Goal: Task Accomplishment & Management: Manage account settings

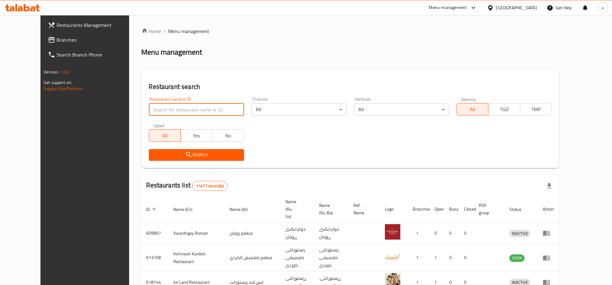
click at [214, 109] on input "search" at bounding box center [196, 110] width 95 height 12
paste input "776709"
type input "776709"
click at [195, 151] on span "Search" at bounding box center [196, 155] width 85 height 8
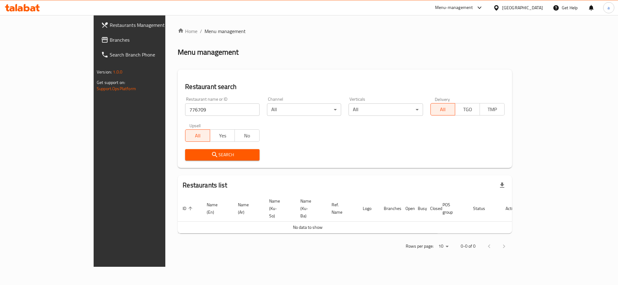
click at [110, 39] on span "Branches" at bounding box center [151, 39] width 82 height 7
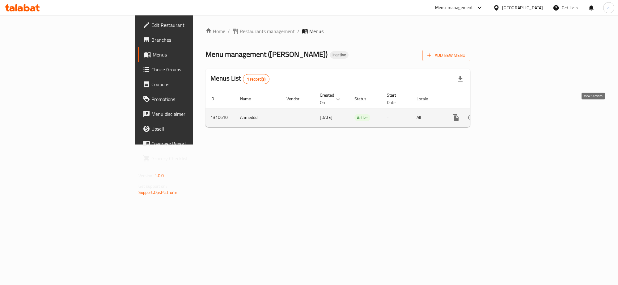
click at [508, 113] on link "enhanced table" at bounding box center [500, 117] width 15 height 15
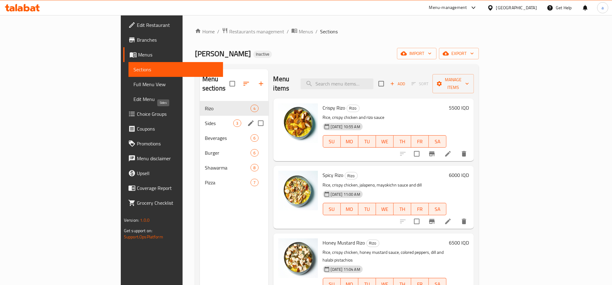
click at [205, 120] on span "Sides" at bounding box center [219, 123] width 29 height 7
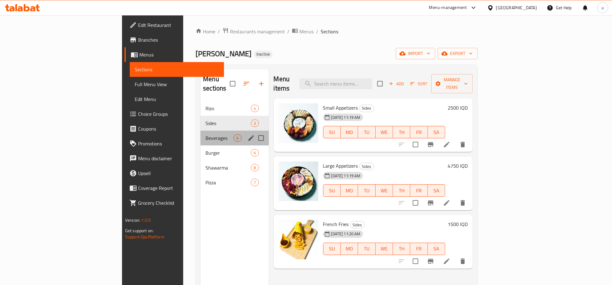
click at [201, 134] on div "Beverages 6" at bounding box center [235, 138] width 68 height 15
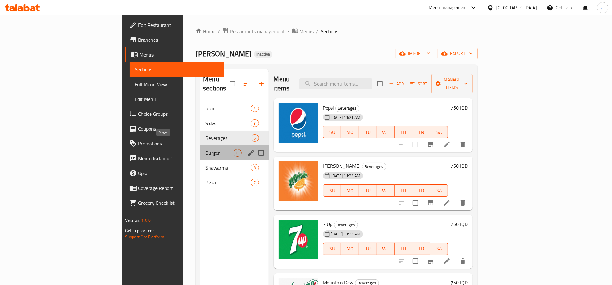
click at [206, 149] on span "Burger" at bounding box center [220, 152] width 28 height 7
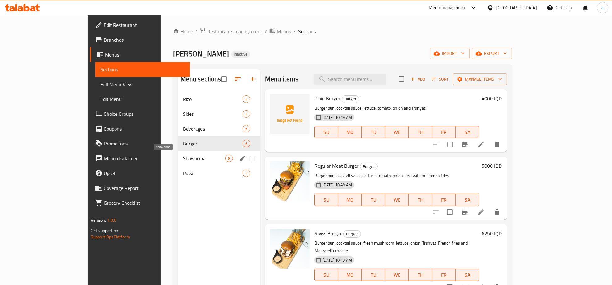
click at [183, 158] on span "Shawarma" at bounding box center [204, 158] width 42 height 7
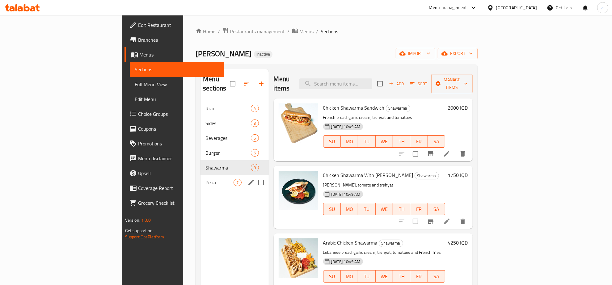
click at [201, 177] on div "Pizza 7" at bounding box center [235, 182] width 68 height 15
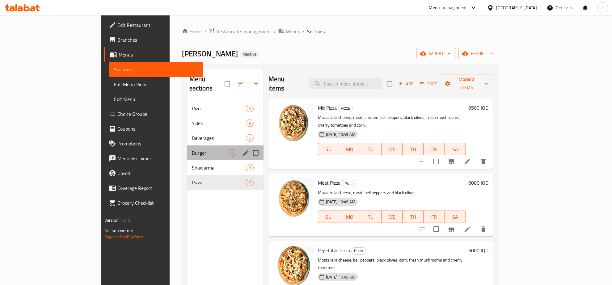
click at [187, 146] on div "Burger 6" at bounding box center [225, 153] width 77 height 15
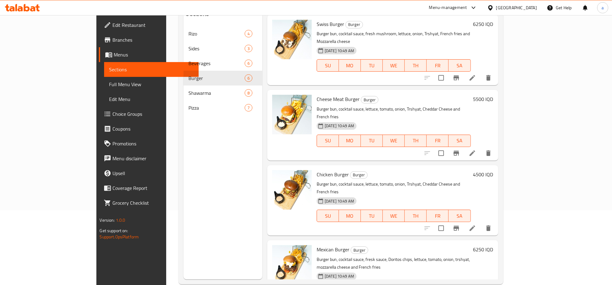
scroll to position [87, 0]
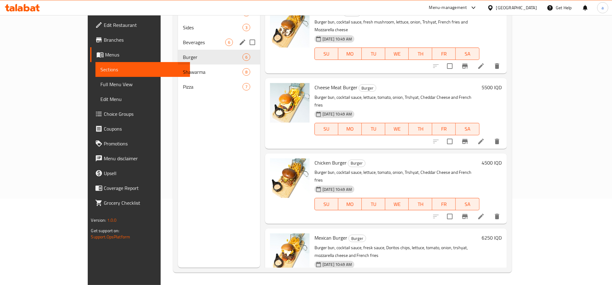
click at [183, 44] on span "Beverages" at bounding box center [204, 42] width 42 height 7
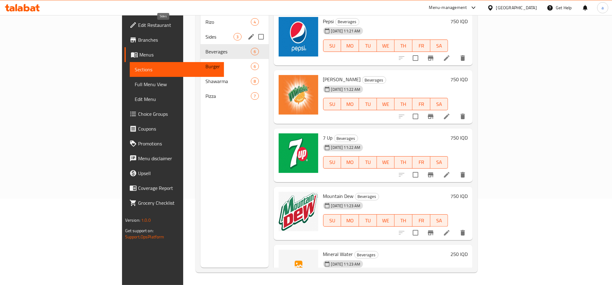
click at [206, 33] on span "Sides" at bounding box center [220, 36] width 28 height 7
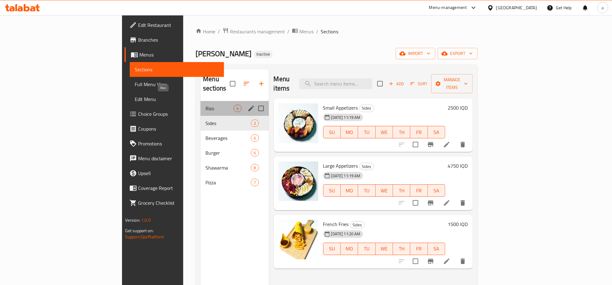
click at [206, 105] on span "Rizo" at bounding box center [220, 108] width 28 height 7
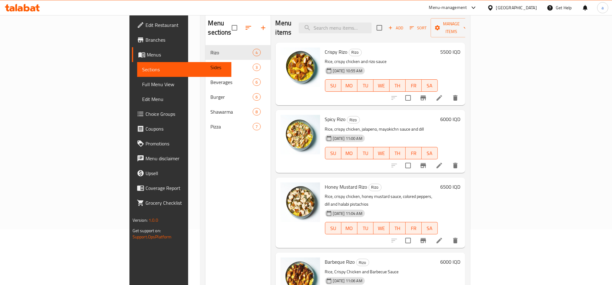
scroll to position [87, 0]
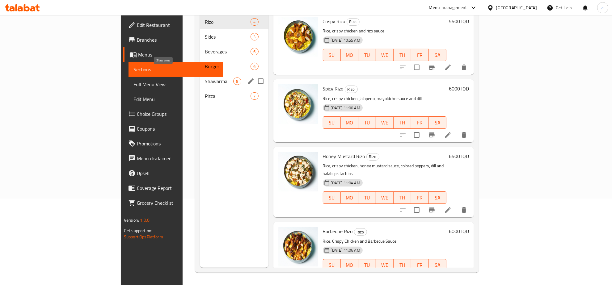
click at [205, 78] on span "Shawarma" at bounding box center [219, 81] width 29 height 7
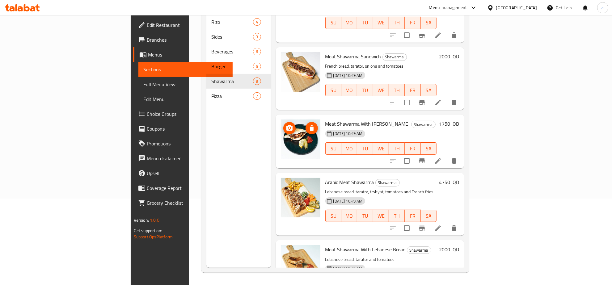
scroll to position [260, 0]
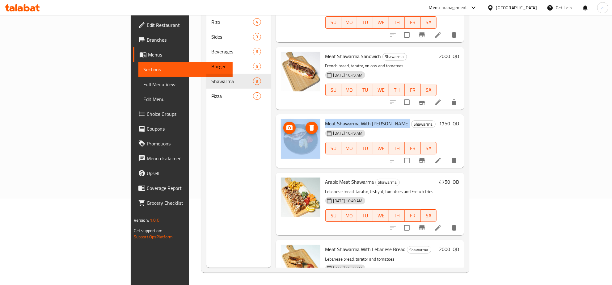
drag, startPoint x: 369, startPoint y: 90, endPoint x: 285, endPoint y: 97, distance: 84.0
click at [285, 117] on div "Meat Shawarma With [PERSON_NAME] [DATE] 10:49 AM SU MO TU WE TH FR SA 1750 IQD" at bounding box center [371, 141] width 184 height 49
copy div "Meat Shawarma With [PERSON_NAME]"
click at [458, 157] on icon "delete" at bounding box center [454, 160] width 7 height 7
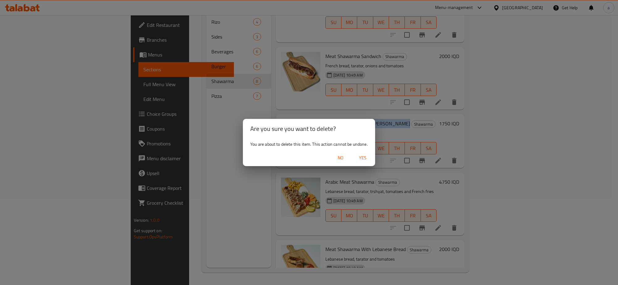
click at [369, 157] on span "Yes" at bounding box center [363, 158] width 15 height 8
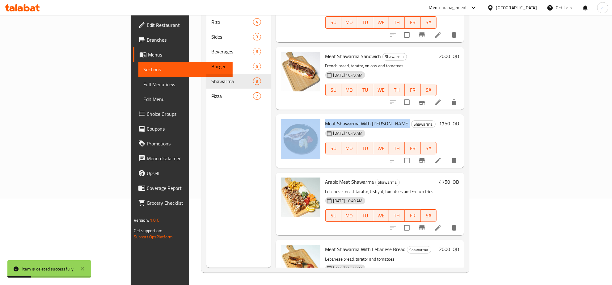
click at [139, 77] on link "Full Menu View" at bounding box center [186, 84] width 95 height 15
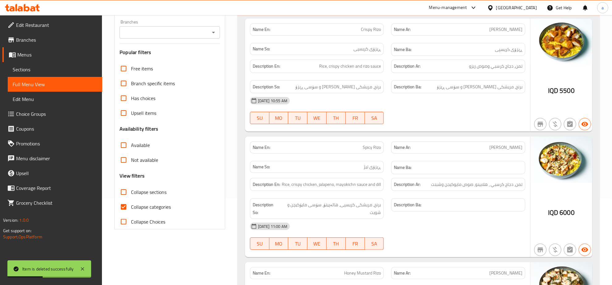
click at [124, 206] on input "Collapse categories" at bounding box center [123, 207] width 15 height 15
checkbox input "false"
click at [214, 32] on icon "Open" at bounding box center [213, 32] width 7 height 7
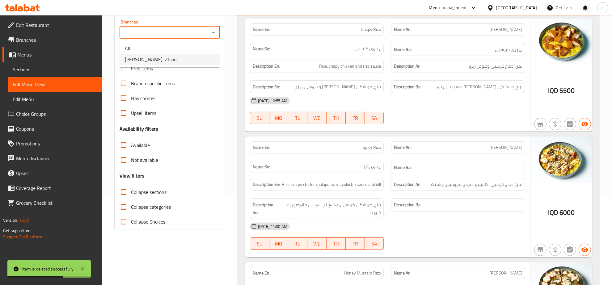
click at [198, 65] on ul "All [PERSON_NAME], Zhian" at bounding box center [170, 53] width 100 height 27
click at [202, 57] on li "[PERSON_NAME], Zhian" at bounding box center [170, 59] width 100 height 11
type input "[PERSON_NAME], Zhian"
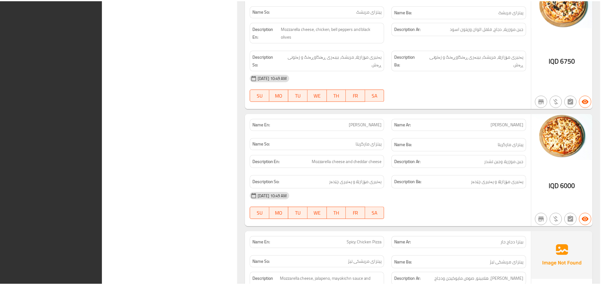
scroll to position [4107, 0]
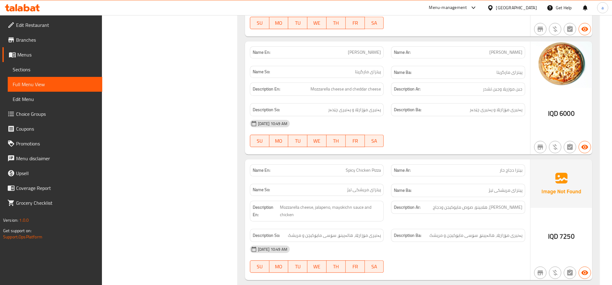
click at [32, 3] on div at bounding box center [22, 8] width 45 height 12
click at [32, 8] on icon at bounding box center [32, 8] width 5 height 5
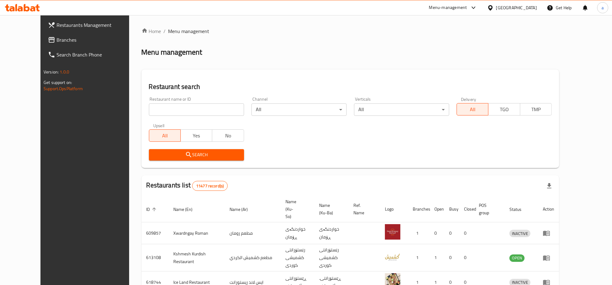
click at [80, 42] on span "Branches" at bounding box center [97, 39] width 81 height 7
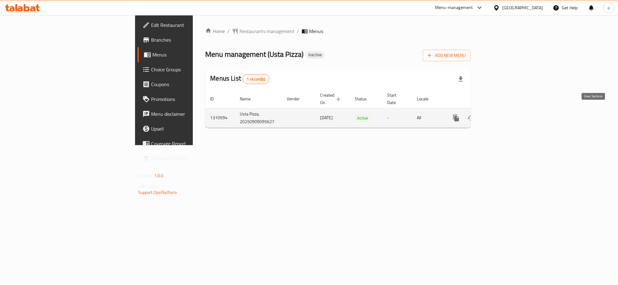
click at [505, 114] on icon "enhanced table" at bounding box center [500, 117] width 7 height 7
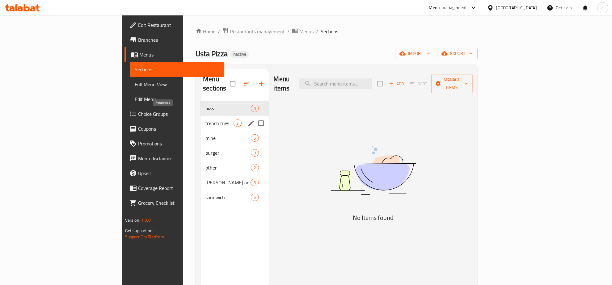
click at [206, 120] on span "french fries" at bounding box center [220, 123] width 28 height 7
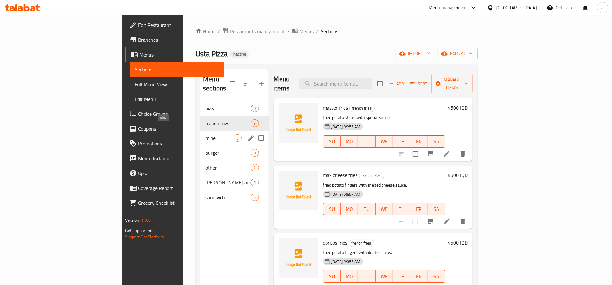
click at [206, 134] on span "mine" at bounding box center [220, 137] width 28 height 7
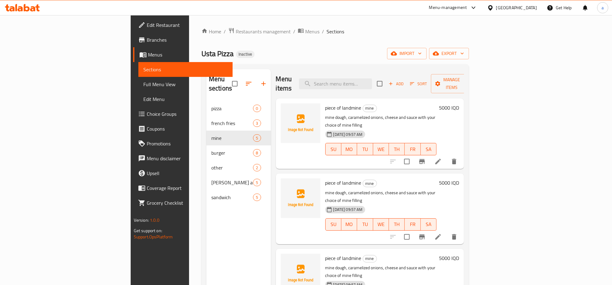
click at [143, 67] on span "Sections" at bounding box center [185, 69] width 85 height 7
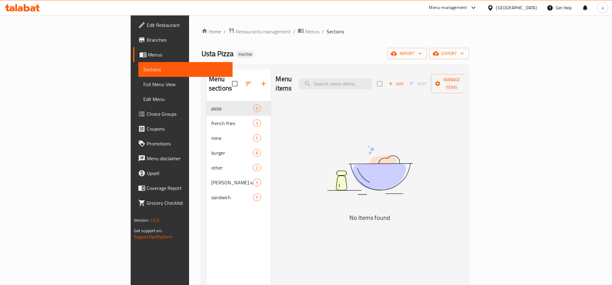
click at [148, 54] on span "Menus" at bounding box center [188, 54] width 80 height 7
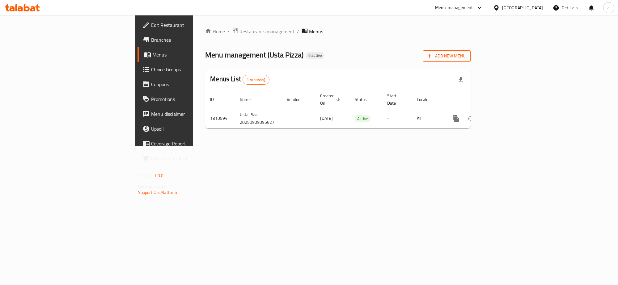
click at [471, 50] on button "Add New Menu" at bounding box center [447, 55] width 48 height 11
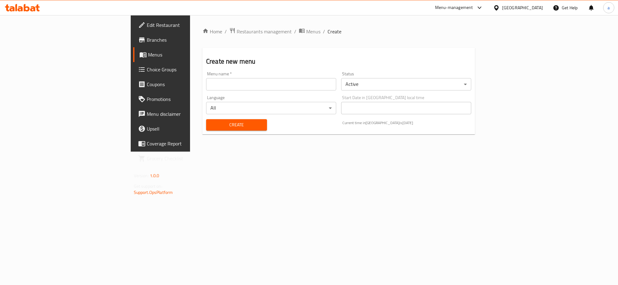
click at [233, 89] on input "text" at bounding box center [271, 84] width 130 height 12
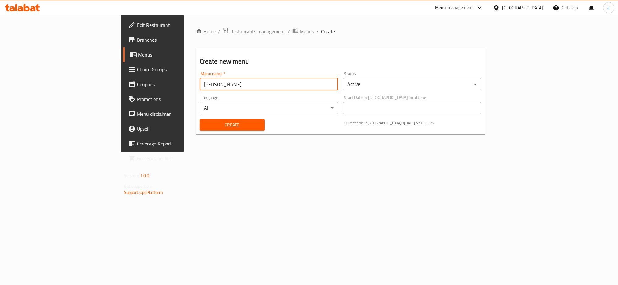
type input "ahmed haidary"
click at [205, 121] on span "Create" at bounding box center [232, 125] width 55 height 8
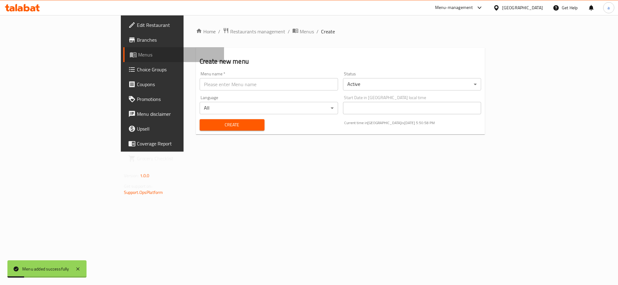
click at [138, 54] on span "Menus" at bounding box center [178, 54] width 81 height 7
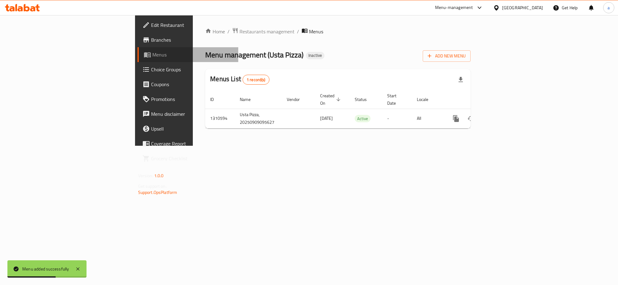
click at [152, 58] on span "Menus" at bounding box center [192, 54] width 81 height 7
click at [151, 70] on span "Choice Groups" at bounding box center [192, 69] width 82 height 7
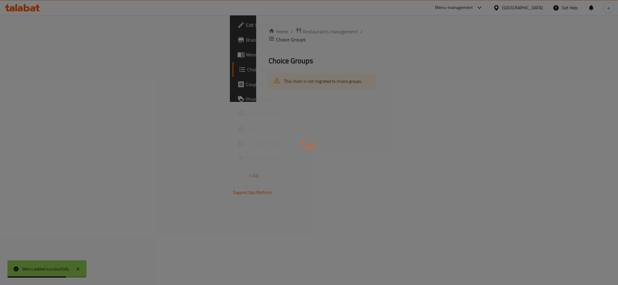
click at [57, 54] on div at bounding box center [309, 142] width 618 height 285
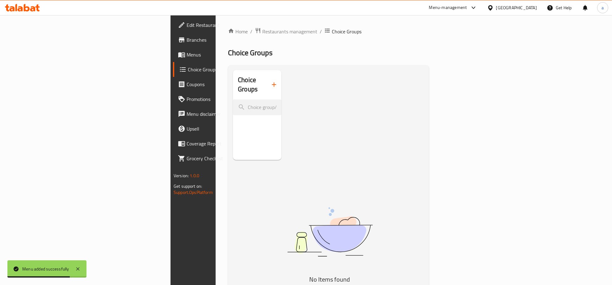
click at [187, 54] on span "Menus" at bounding box center [227, 54] width 81 height 7
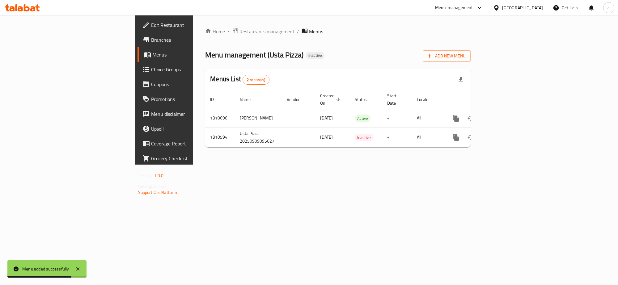
click at [152, 54] on span "Menus" at bounding box center [192, 54] width 81 height 7
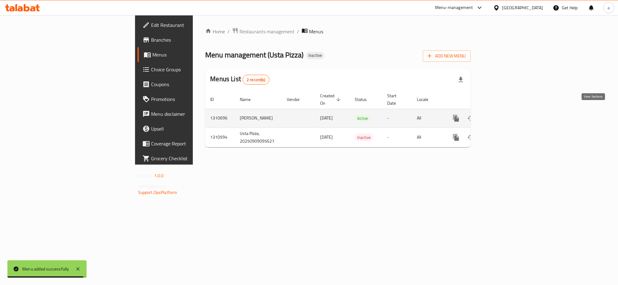
click at [504, 116] on icon "enhanced table" at bounding box center [501, 119] width 6 height 6
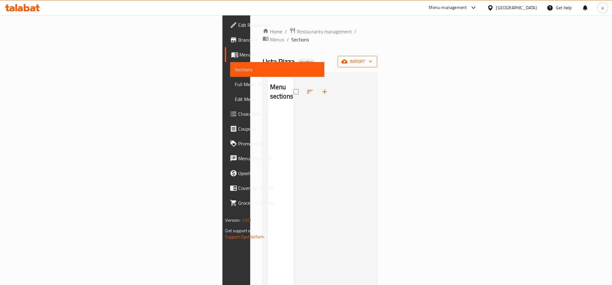
click at [373, 58] on span "import" at bounding box center [358, 62] width 30 height 8
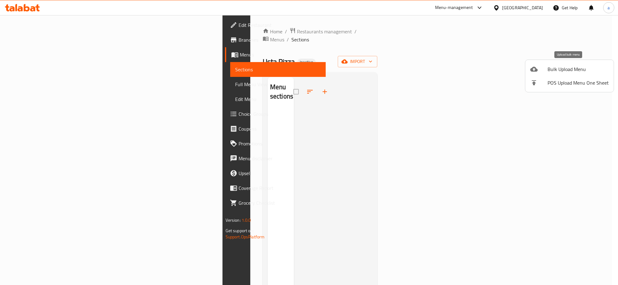
click at [540, 70] on div at bounding box center [539, 69] width 17 height 7
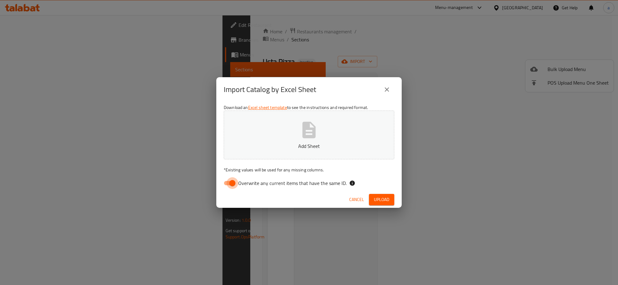
click at [230, 179] on input "Overwrite any current items that have the same ID." at bounding box center [232, 183] width 35 height 12
checkbox input "false"
click at [301, 127] on icon "button" at bounding box center [309, 130] width 20 height 20
click at [379, 194] on button "Upload" at bounding box center [381, 199] width 25 height 11
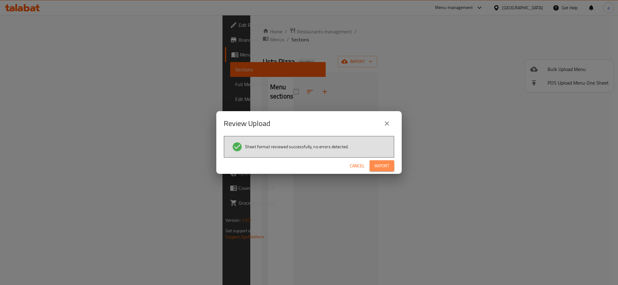
click at [379, 167] on span "Import" at bounding box center [382, 166] width 15 height 8
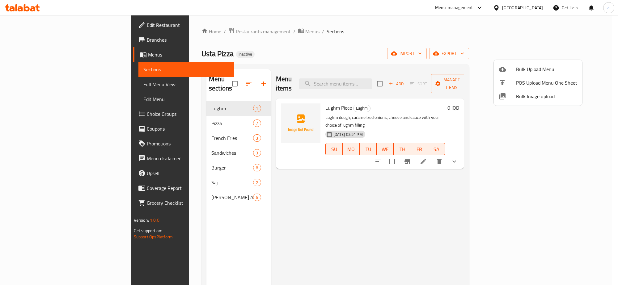
click at [59, 86] on div at bounding box center [309, 142] width 618 height 285
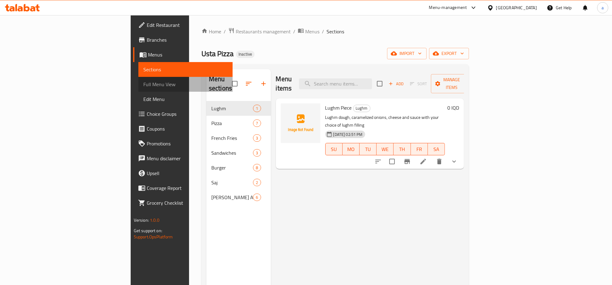
click at [143, 82] on span "Full Menu View" at bounding box center [185, 84] width 85 height 7
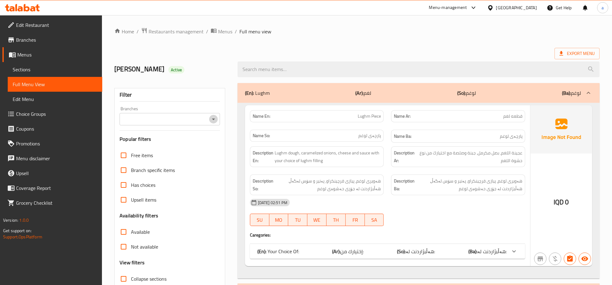
click at [212, 121] on icon "Open" at bounding box center [213, 119] width 7 height 7
click at [198, 146] on li "Usta Pizza," at bounding box center [170, 146] width 100 height 11
type input "Usta Pizza,"
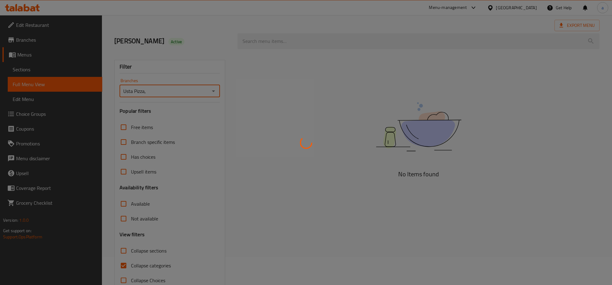
scroll to position [44, 0]
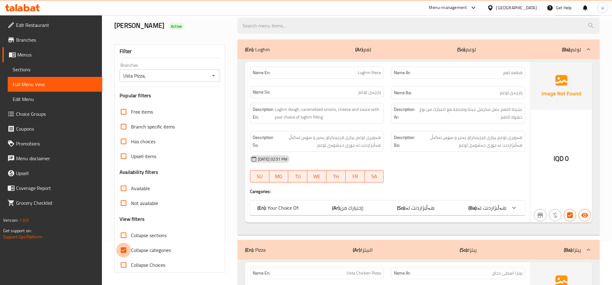
click at [121, 248] on input "Collapse categories" at bounding box center [123, 250] width 15 height 15
checkbox input "false"
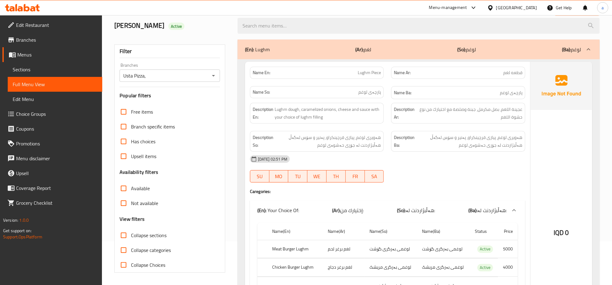
click at [125, 237] on input "Collapse sections" at bounding box center [123, 235] width 15 height 15
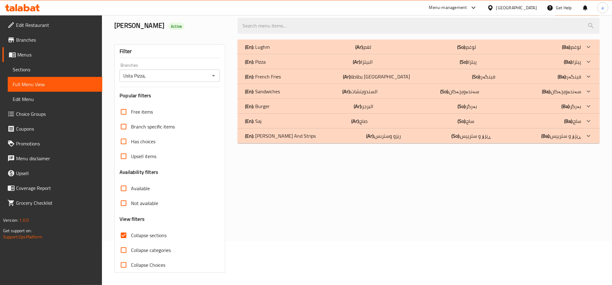
click at [125, 237] on input "Collapse sections" at bounding box center [123, 235] width 15 height 15
checkbox input "false"
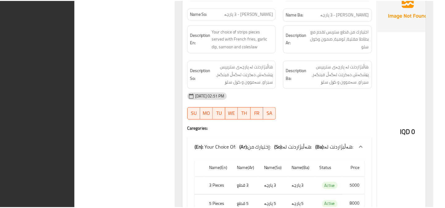
scroll to position [5961, 0]
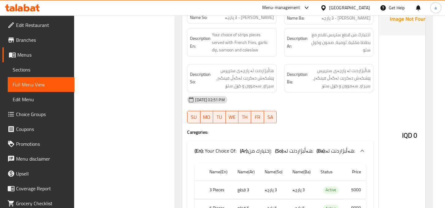
click at [38, 9] on icon at bounding box center [22, 7] width 35 height 7
